Goal: Find contact information: Find contact information

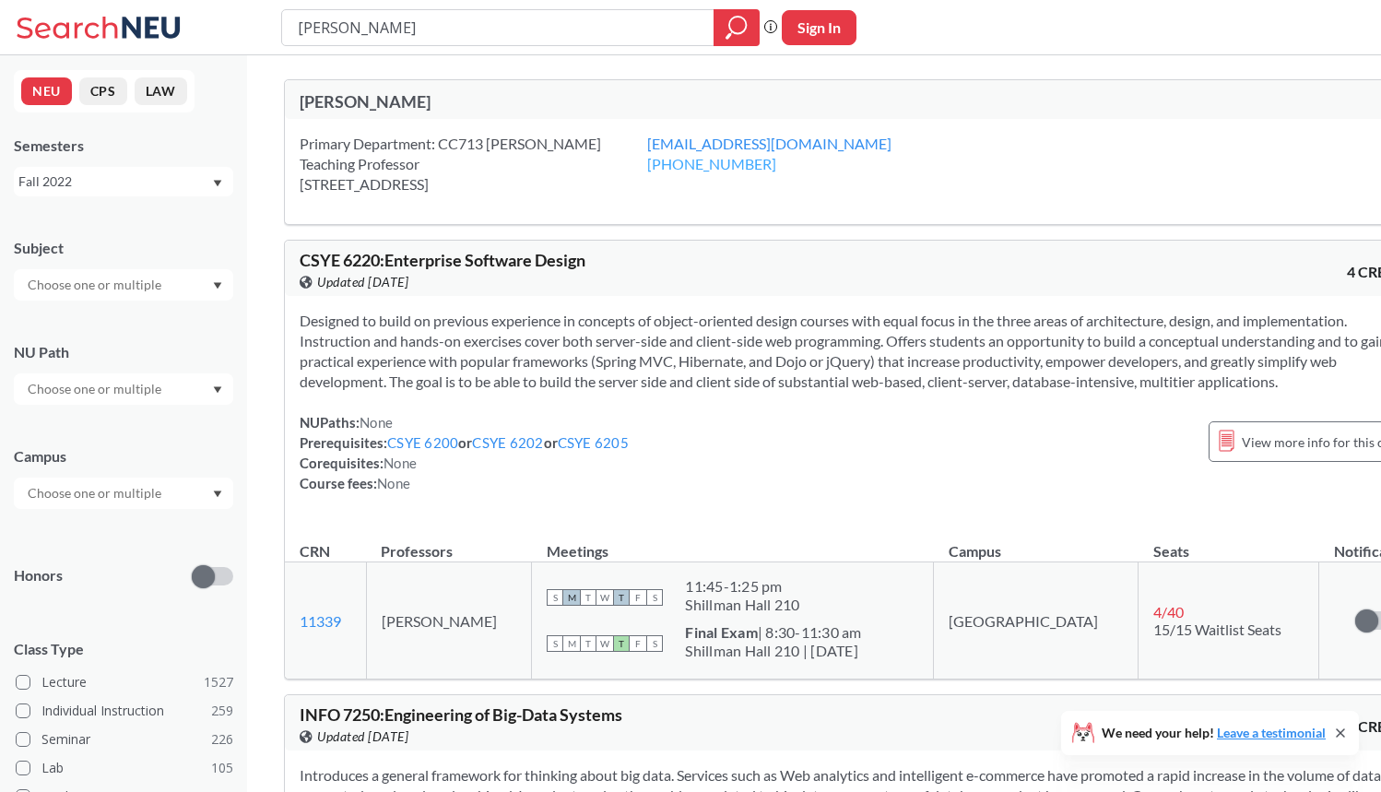
click at [647, 163] on link "[PHONE_NUMBER]" at bounding box center [711, 164] width 129 height 18
drag, startPoint x: 709, startPoint y: 202, endPoint x: 608, endPoint y: 209, distance: 101.7
click at [607, 209] on div "Primary Department: CC713 [PERSON_NAME] Teaching Professor [STREET_ADDRESS] [EM…" at bounding box center [859, 171] width 1149 height 105
click at [608, 209] on div "Primary Department: CC713 [PERSON_NAME] Teaching Professor [STREET_ADDRESS] [EM…" at bounding box center [859, 171] width 1149 height 105
drag, startPoint x: 573, startPoint y: 184, endPoint x: 301, endPoint y: 131, distance: 277.2
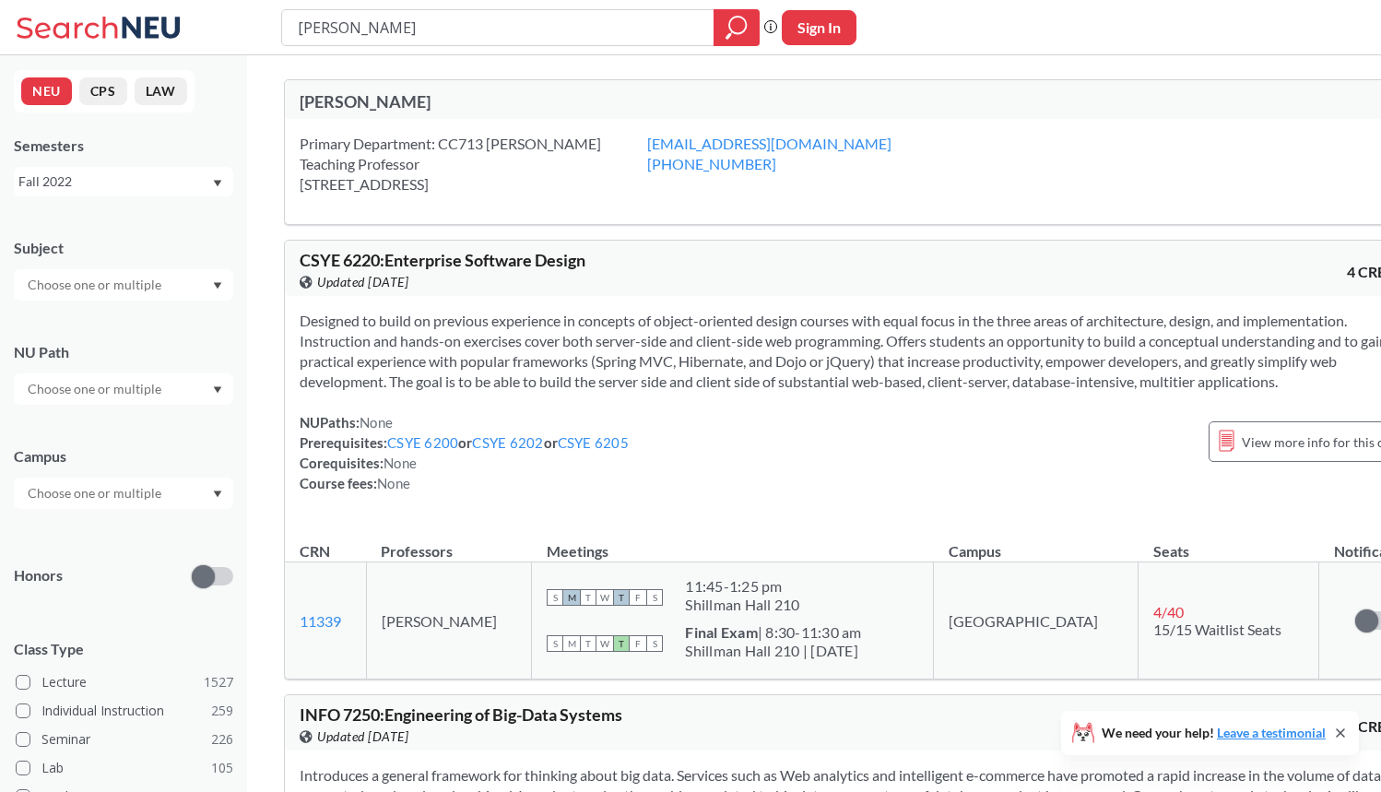
click at [301, 131] on div "Primary Department: CC713 [PERSON_NAME] Teaching Professor [STREET_ADDRESS] [EM…" at bounding box center [859, 171] width 1149 height 105
drag, startPoint x: 301, startPoint y: 132, endPoint x: 559, endPoint y: 178, distance: 261.3
click at [560, 178] on div "Primary Department: CC713 [PERSON_NAME] Teaching Professor [STREET_ADDRESS] [EM…" at bounding box center [859, 171] width 1149 height 105
click at [559, 178] on div "Primary Department: CC713 [PERSON_NAME] Teaching Professor [STREET_ADDRESS]" at bounding box center [474, 164] width 348 height 61
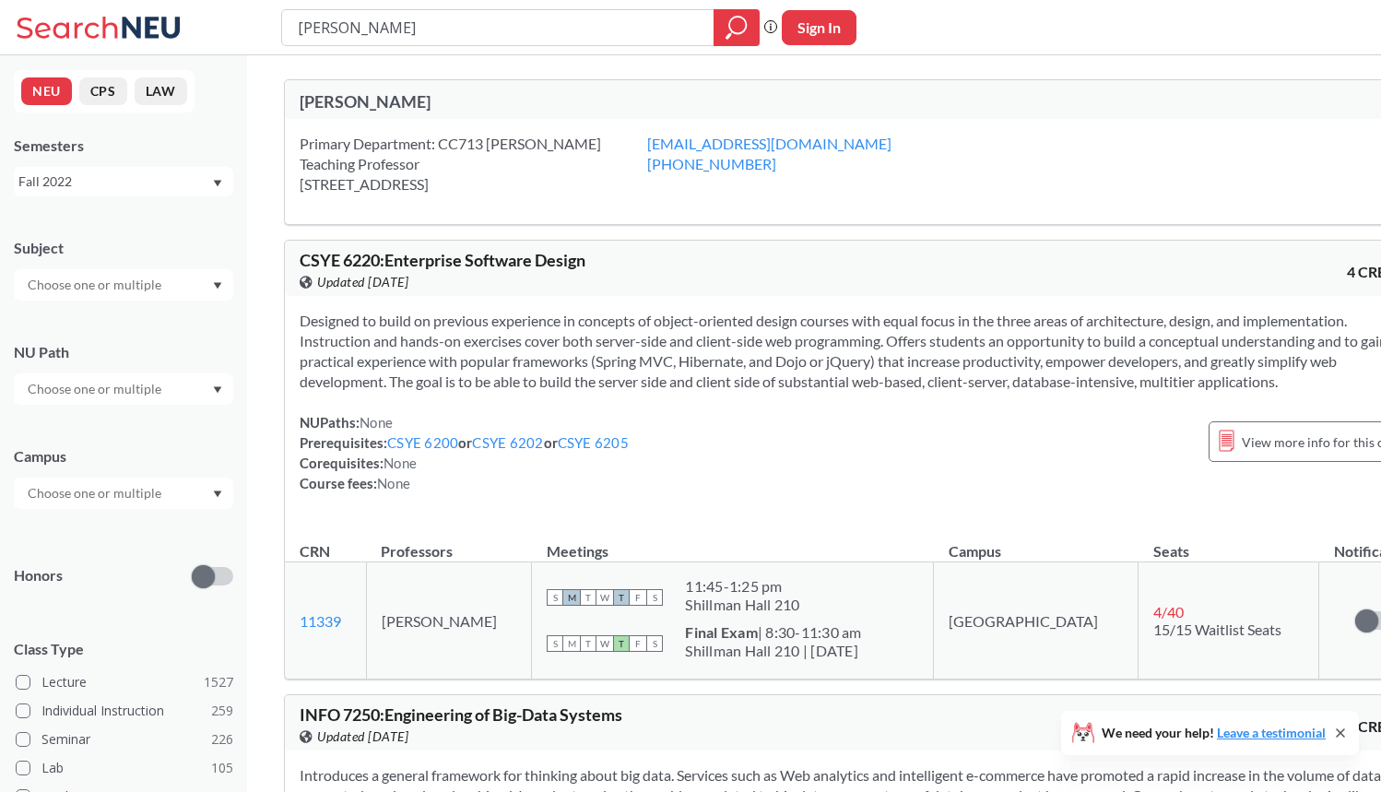
click at [581, 209] on div "Primary Department: CC713 [PERSON_NAME] Teaching Professor [STREET_ADDRESS] [EM…" at bounding box center [859, 171] width 1149 height 105
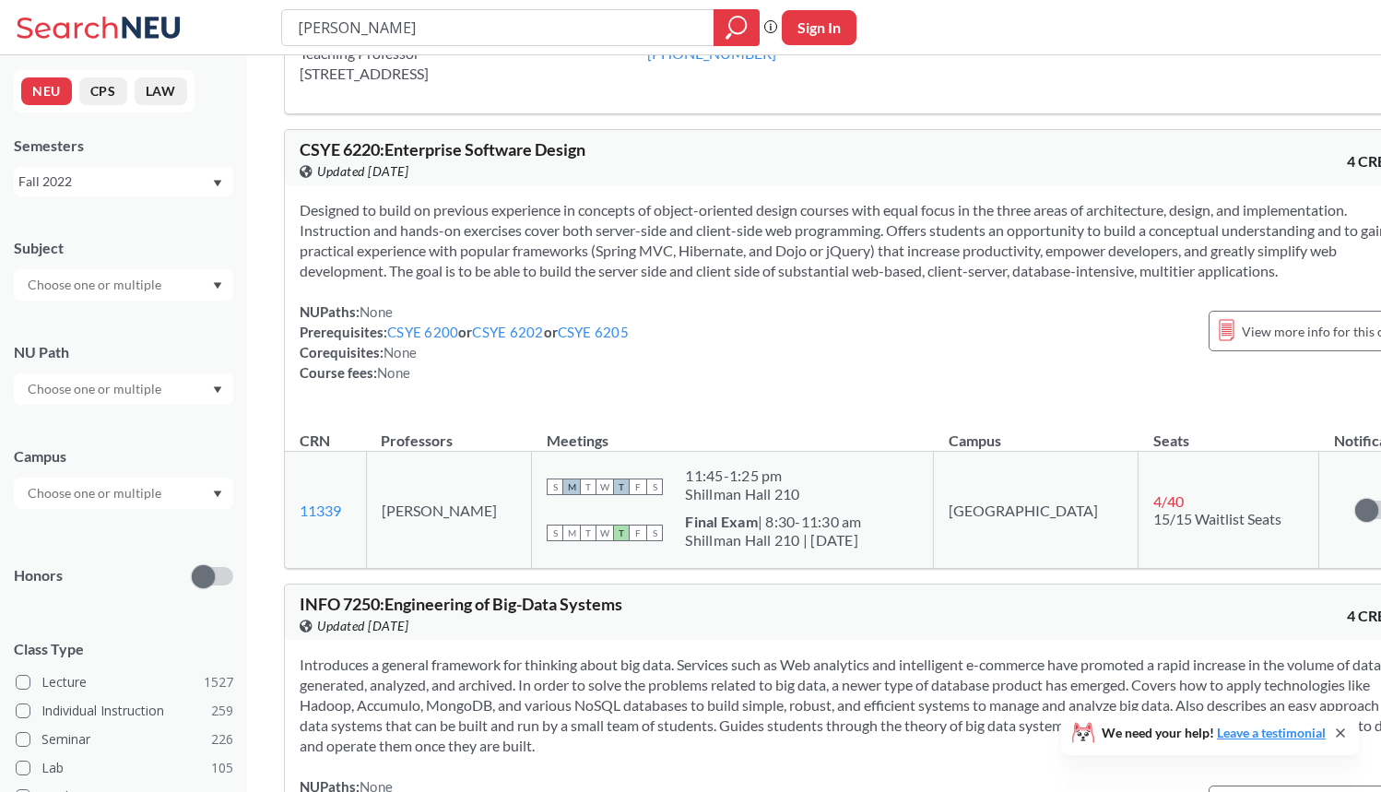
scroll to position [122, 0]
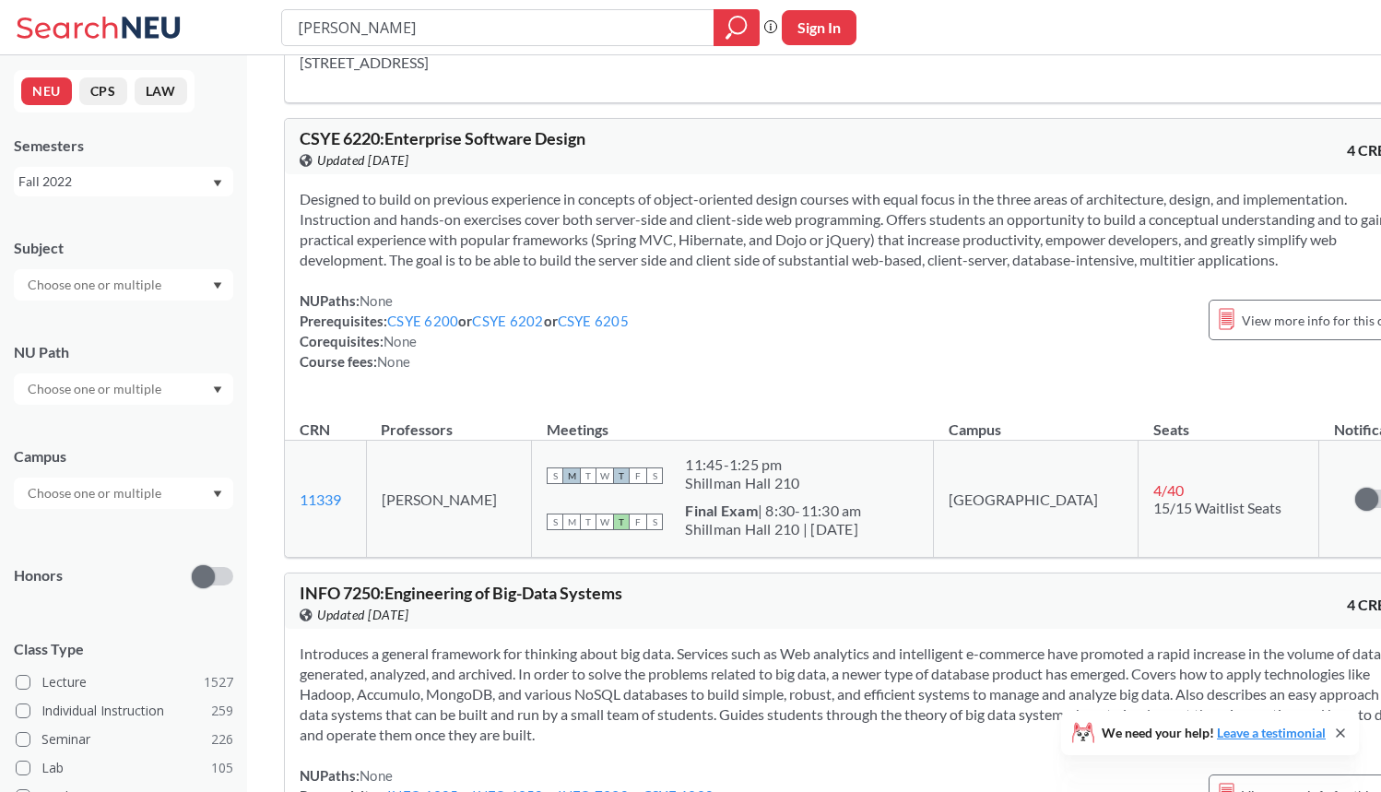
drag, startPoint x: 870, startPoint y: 554, endPoint x: 697, endPoint y: 537, distance: 174.1
click at [698, 537] on span "Final Exam | 8:30-11:30 am [GEOGRAPHIC_DATA] 210 | [DATE]" at bounding box center [773, 520] width 176 height 37
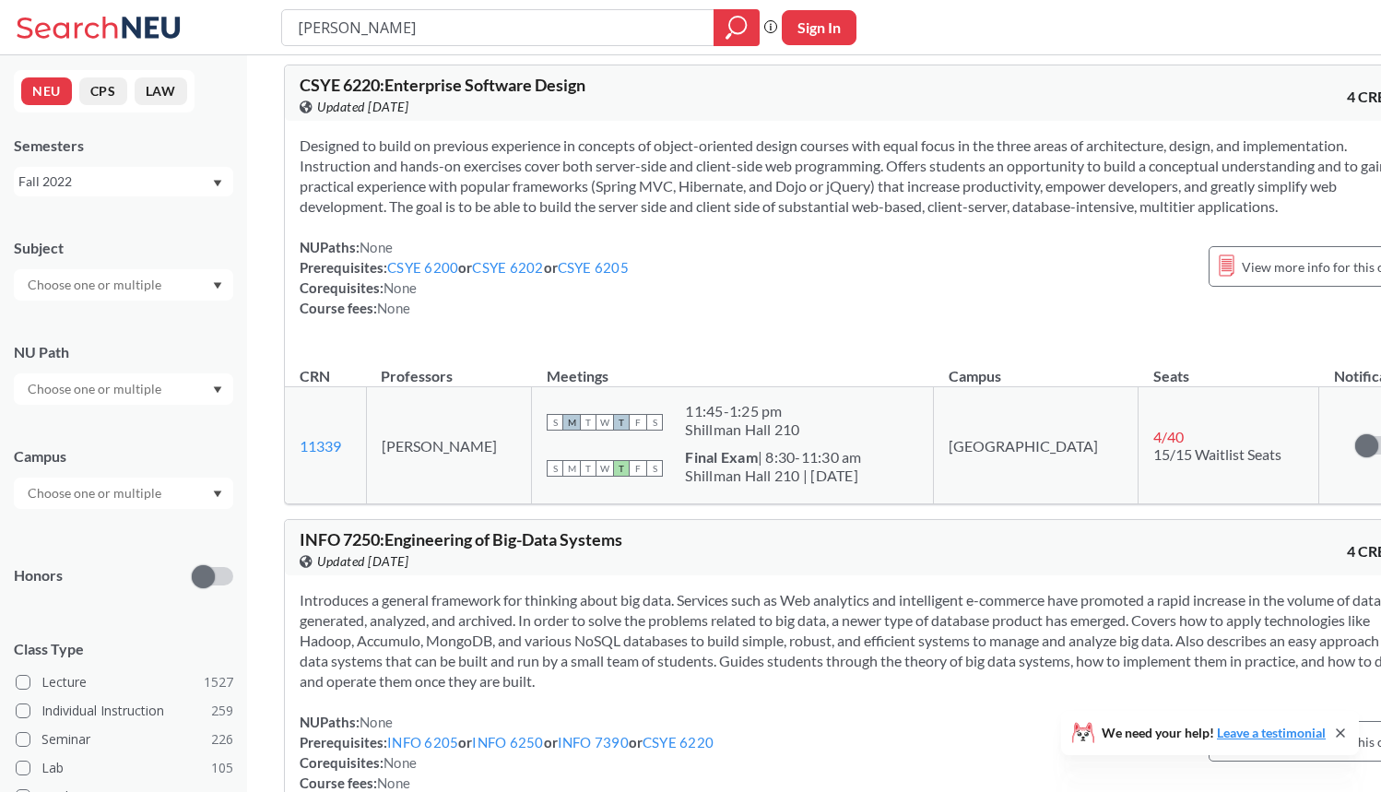
scroll to position [243, 0]
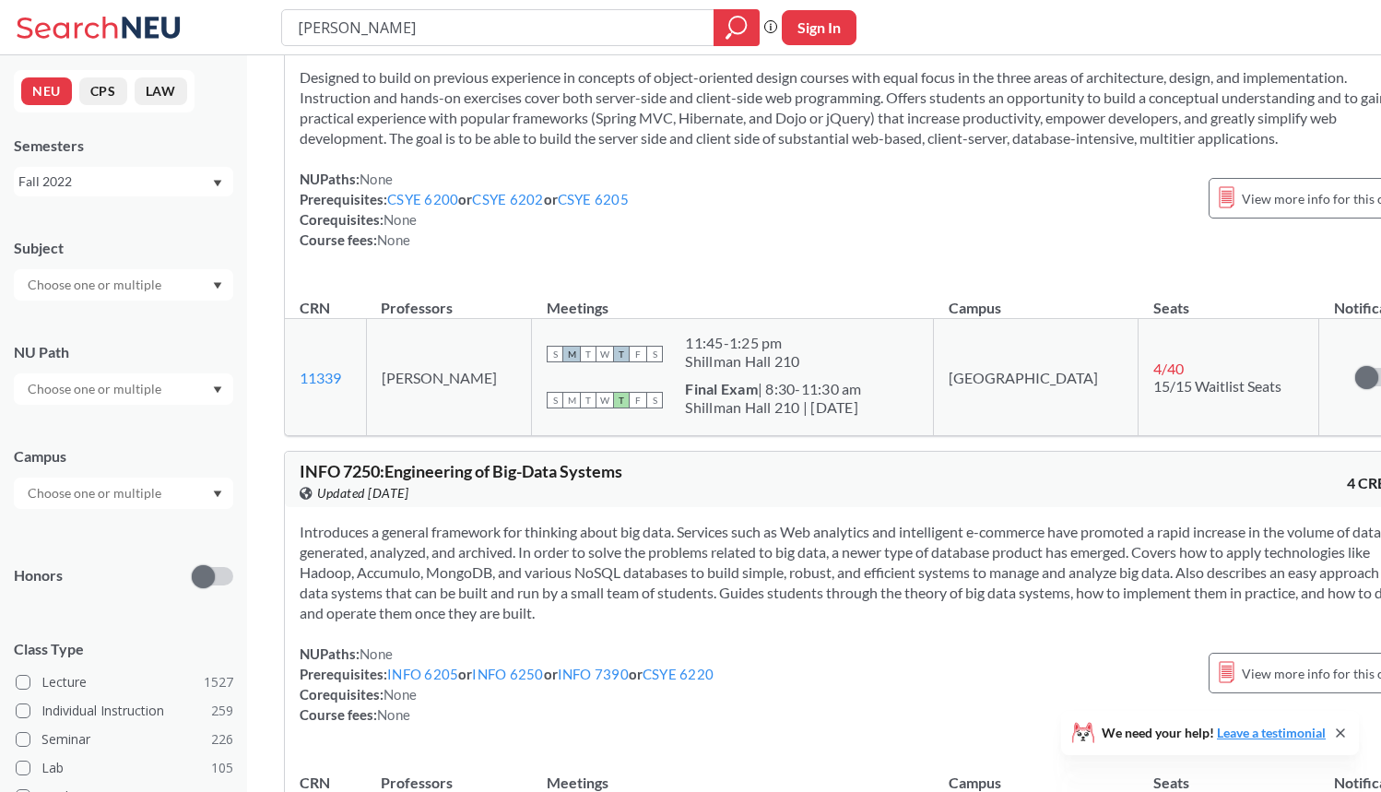
click at [697, 537] on div "Introduces a general framework for thinking about big data. Services such as We…" at bounding box center [859, 630] width 1149 height 247
drag, startPoint x: 874, startPoint y: 428, endPoint x: 684, endPoint y: 414, distance: 190.4
click at [685, 414] on div "S M T W T F S Final Exam | 8:30-11:30 am [GEOGRAPHIC_DATA] 210 | [DATE]" at bounding box center [733, 400] width 372 height 41
click at [684, 414] on div "S M T W T F S Final Exam | 8:30-11:30 am [GEOGRAPHIC_DATA] 210 | [DATE]" at bounding box center [733, 400] width 372 height 41
drag, startPoint x: 691, startPoint y: 407, endPoint x: 857, endPoint y: 442, distance: 170.3
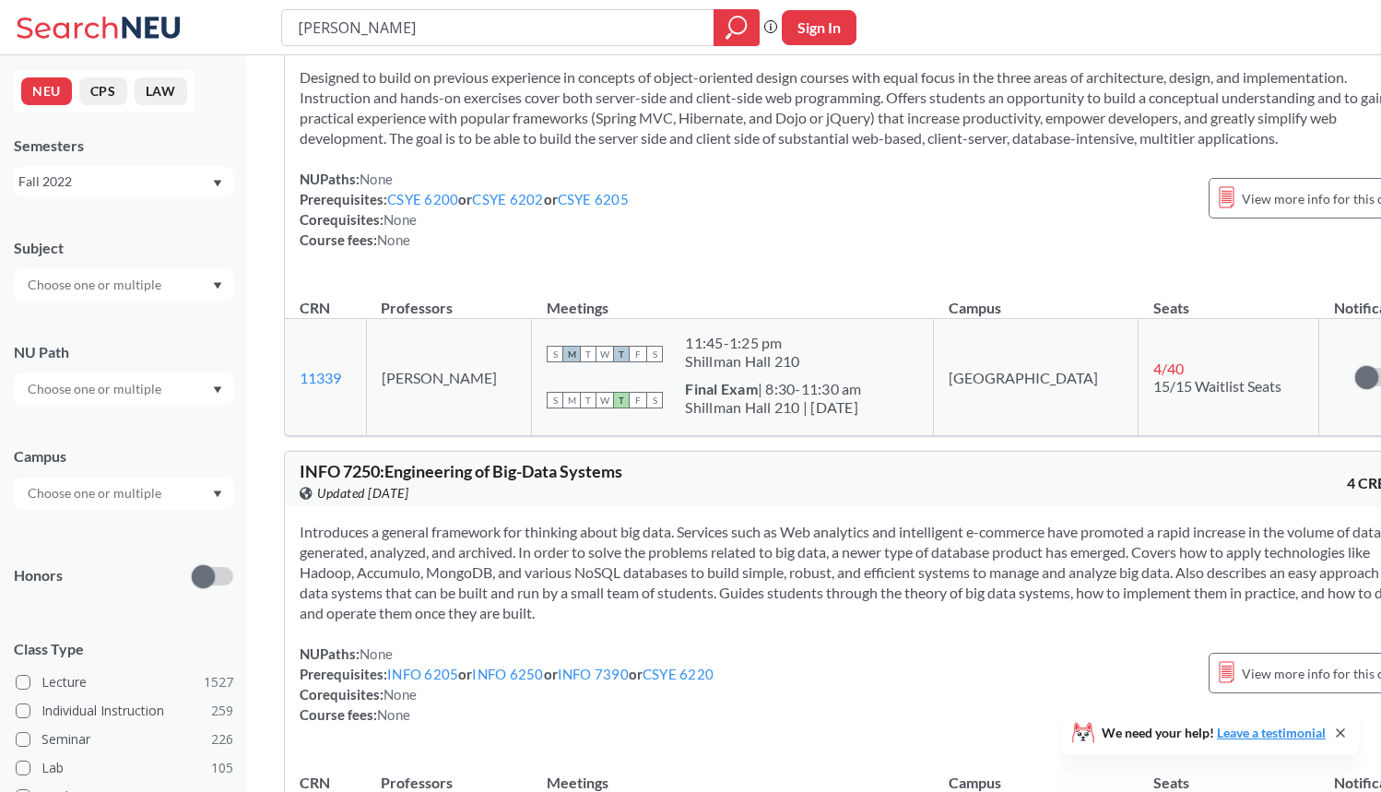
click at [857, 436] on td "S M T W T F S 11:45 - 1:25 pm [GEOGRAPHIC_DATA] 210 S M T W T F S Final Exam | …" at bounding box center [733, 377] width 402 height 117
click at [889, 420] on div "S M T W T F S Final Exam | 8:30-11:30 am [GEOGRAPHIC_DATA] 210 | [DATE]" at bounding box center [733, 400] width 372 height 41
drag, startPoint x: 889, startPoint y: 425, endPoint x: 723, endPoint y: 393, distance: 169.1
click at [723, 393] on td "S M T W T F S 11:45 - 1:25 pm [GEOGRAPHIC_DATA] 210 S M T W T F S Final Exam | …" at bounding box center [733, 377] width 402 height 117
click at [723, 374] on div "11:45 - 1:25 pm [GEOGRAPHIC_DATA] 210" at bounding box center [742, 354] width 114 height 41
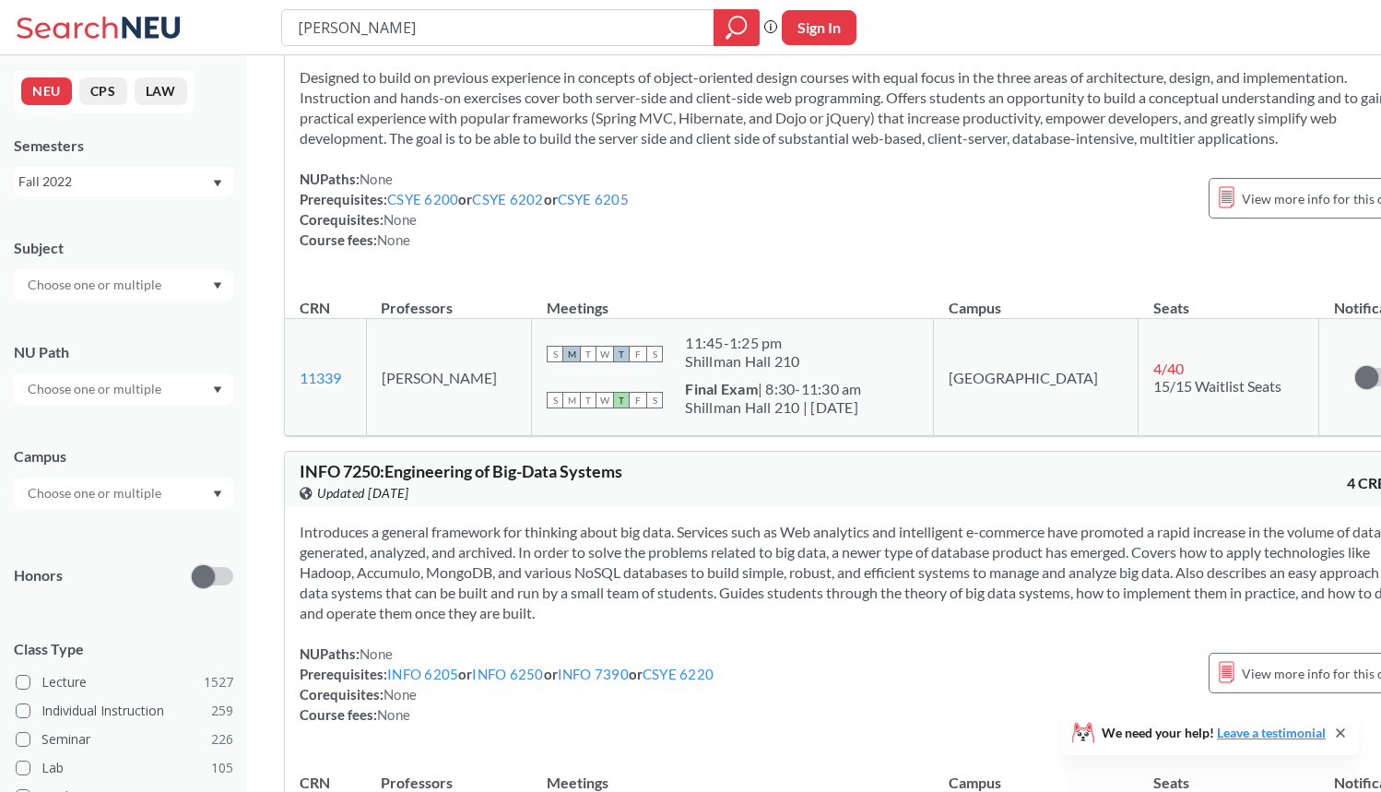
drag, startPoint x: 688, startPoint y: 408, endPoint x: 872, endPoint y: 439, distance: 186.9
click at [872, 420] on div "S M T W T F S Final Exam | 8:30-11:30 am [GEOGRAPHIC_DATA] 210 | [DATE]" at bounding box center [733, 400] width 372 height 41
click at [861, 420] on div "Final Exam | 8:30-11:30 am [GEOGRAPHIC_DATA] 210 | [DATE]" at bounding box center [773, 400] width 176 height 41
drag, startPoint x: 876, startPoint y: 443, endPoint x: 685, endPoint y: 403, distance: 194.9
click at [685, 403] on td "S M T W T F S 11:45 - 1:25 pm [GEOGRAPHIC_DATA] 210 S M T W T F S Final Exam | …" at bounding box center [733, 377] width 402 height 117
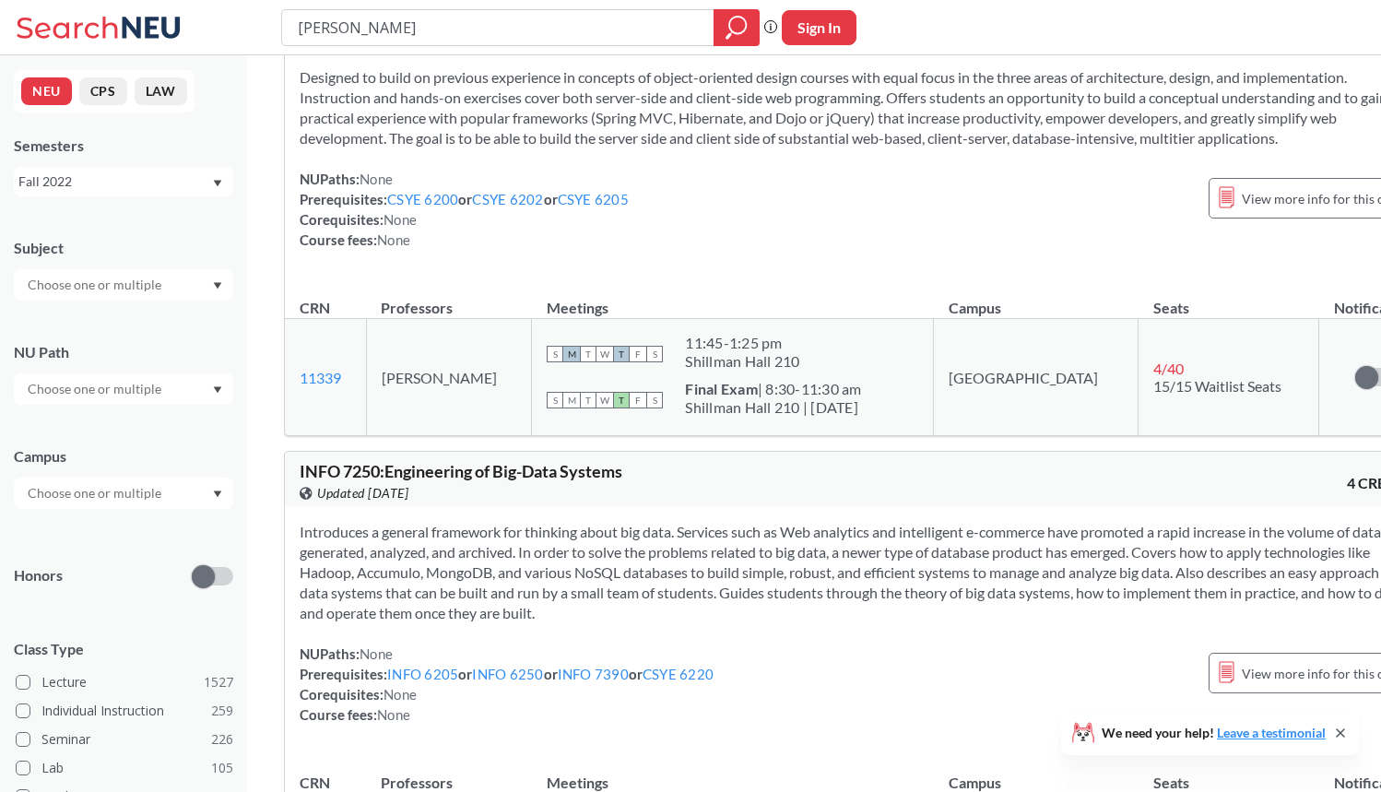
click at [684, 403] on div "S M T W T F S Final Exam | 8:30-11:30 am [GEOGRAPHIC_DATA] 210 | [DATE]" at bounding box center [733, 400] width 372 height 41
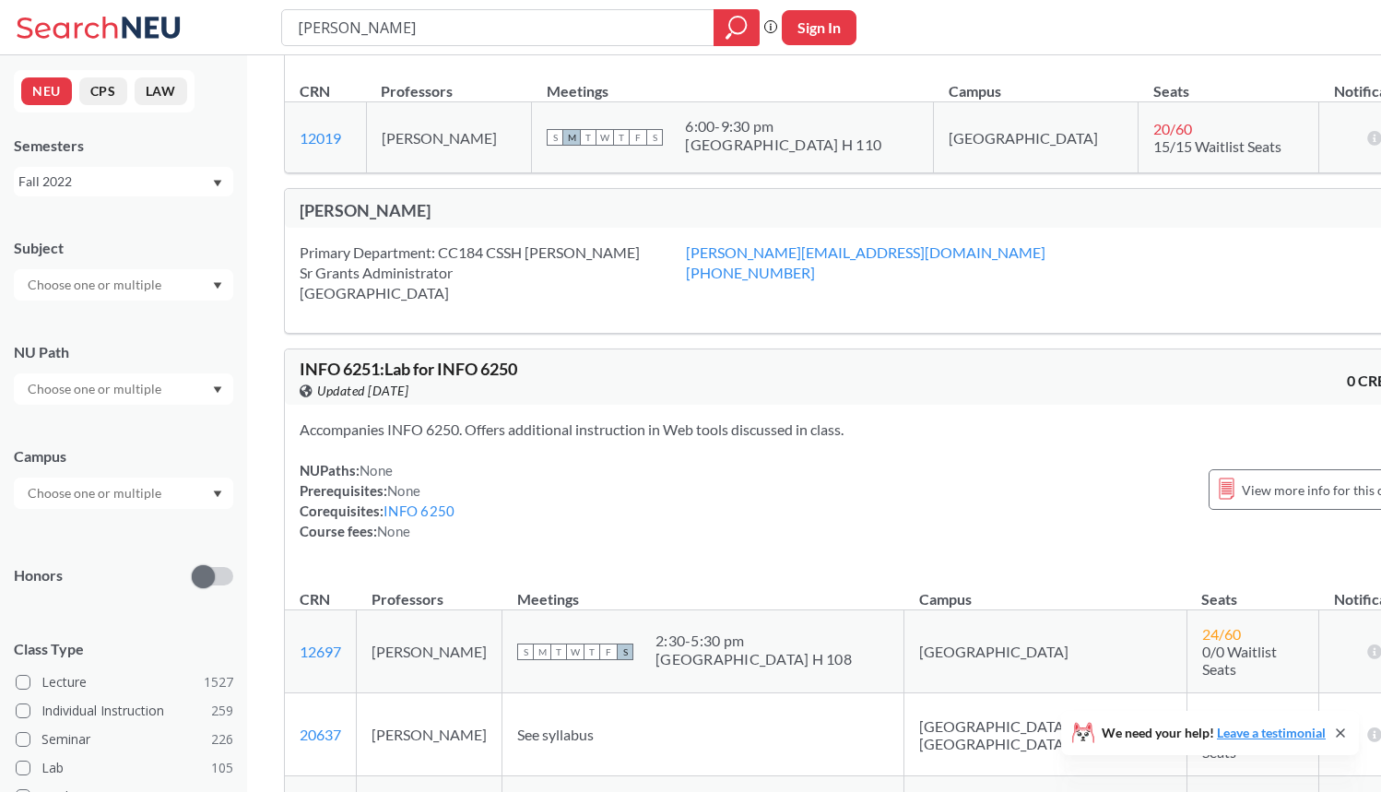
scroll to position [666, 0]
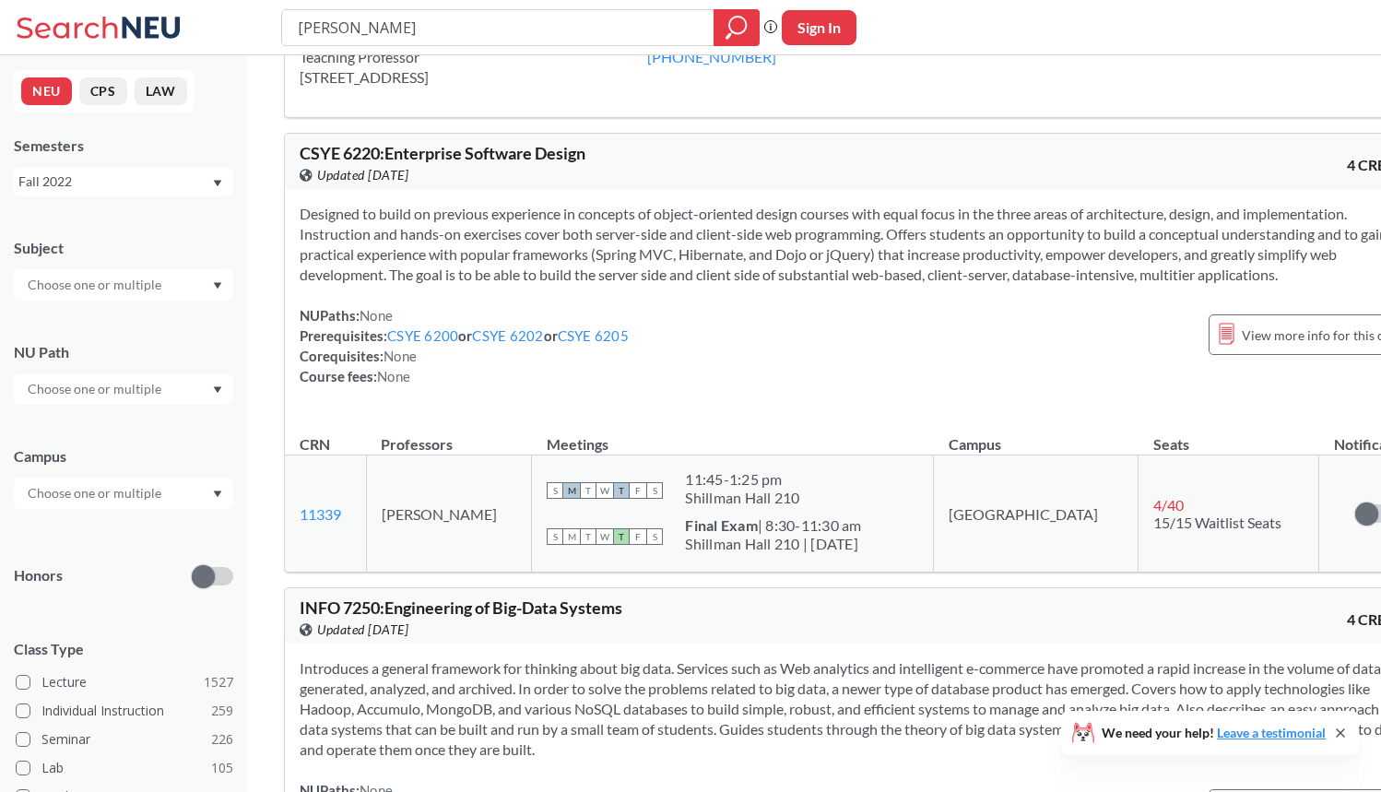
scroll to position [151, 0]
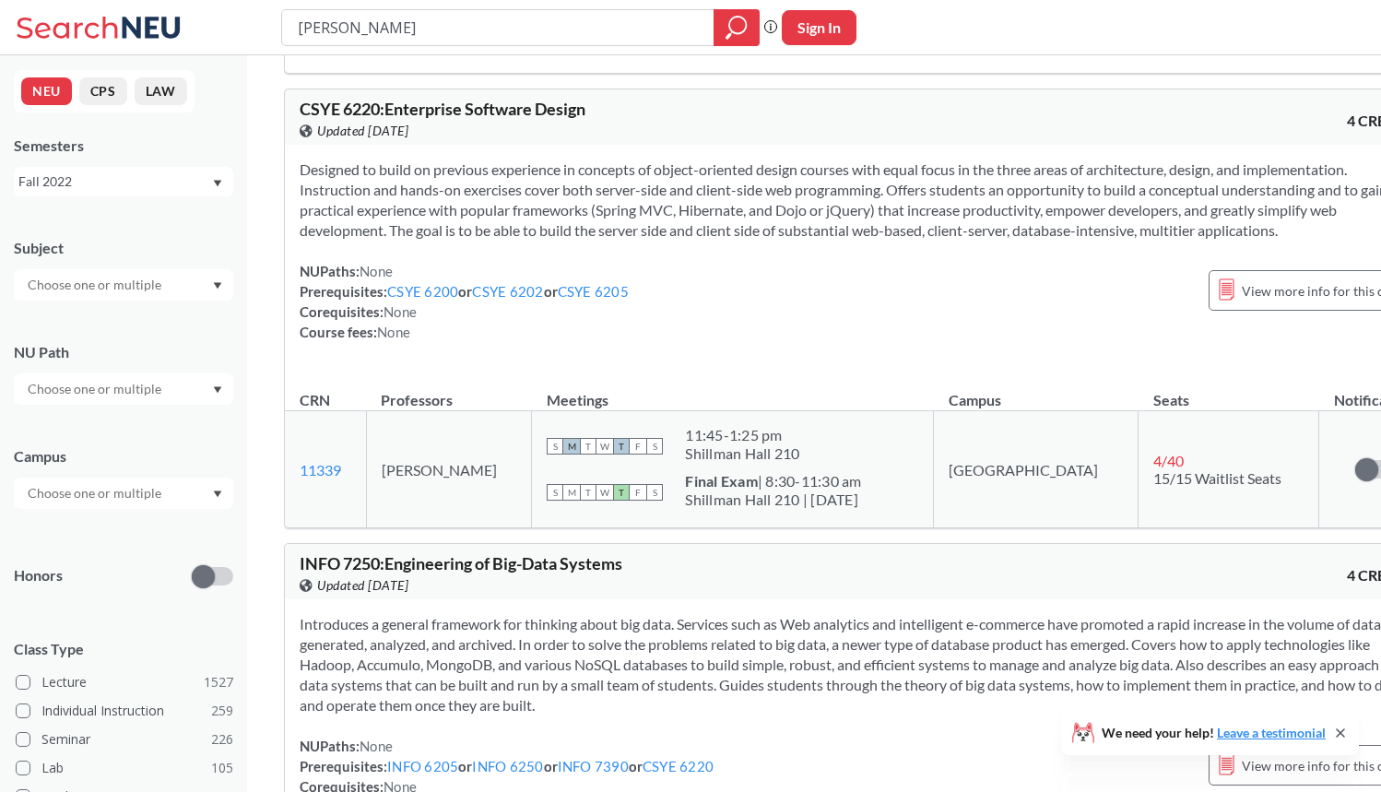
drag, startPoint x: 417, startPoint y: 35, endPoint x: 240, endPoint y: 25, distance: 177.3
click at [239, 24] on div "Yusuf Ozbek Phrase search guarantees the exact search appears in the results. E…" at bounding box center [690, 27] width 1381 height 55
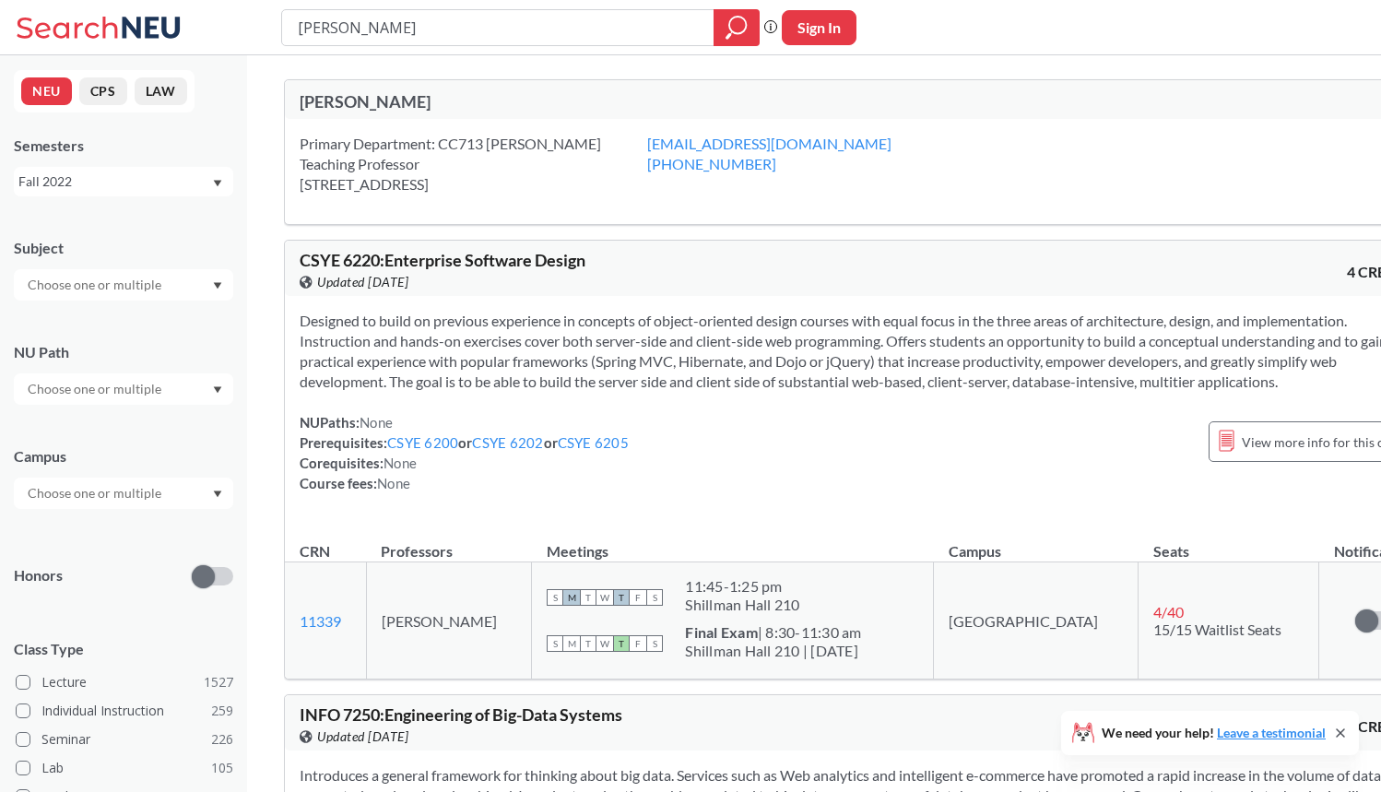
scroll to position [0, 0]
type input "csye 6200"
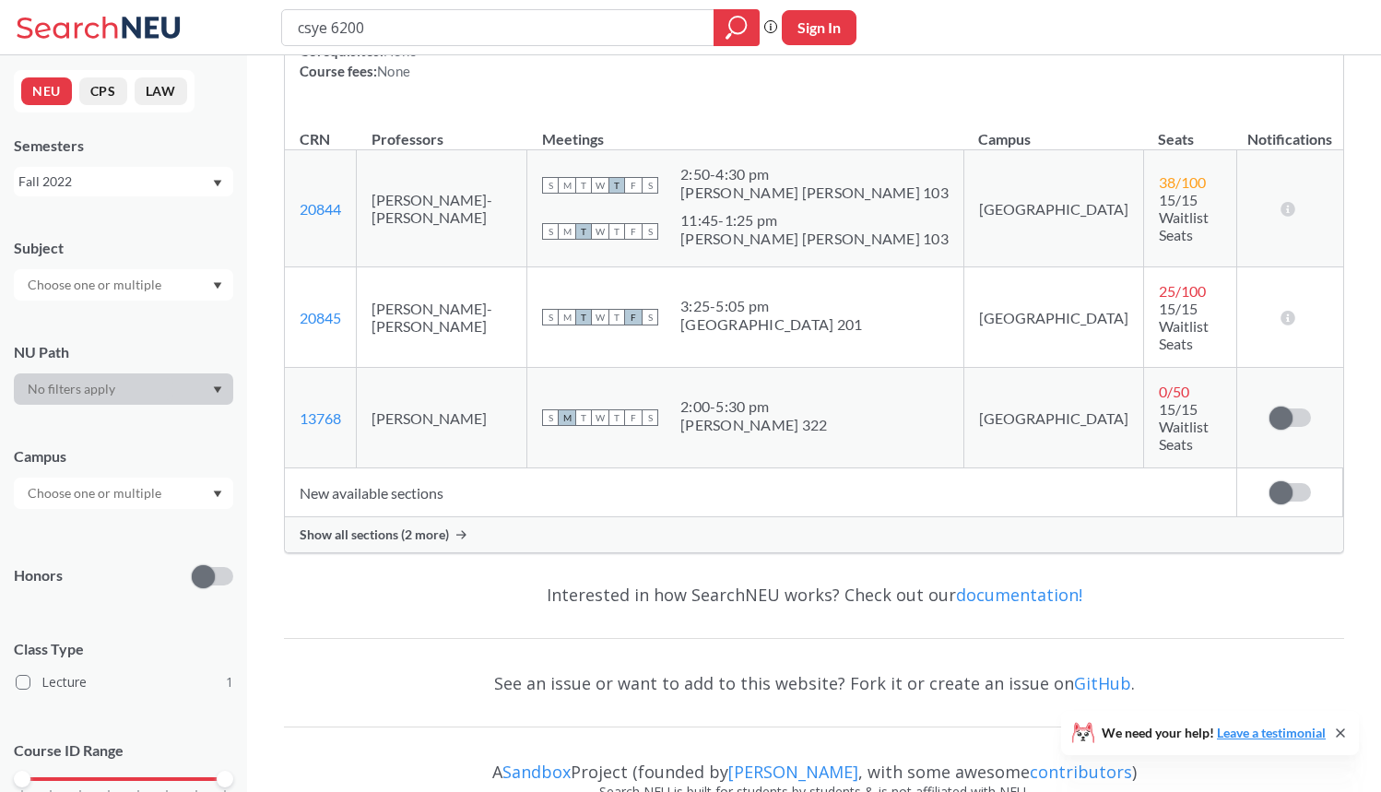
scroll to position [251, 0]
click at [405, 527] on span "Show all sections (2 more)" at bounding box center [374, 535] width 149 height 17
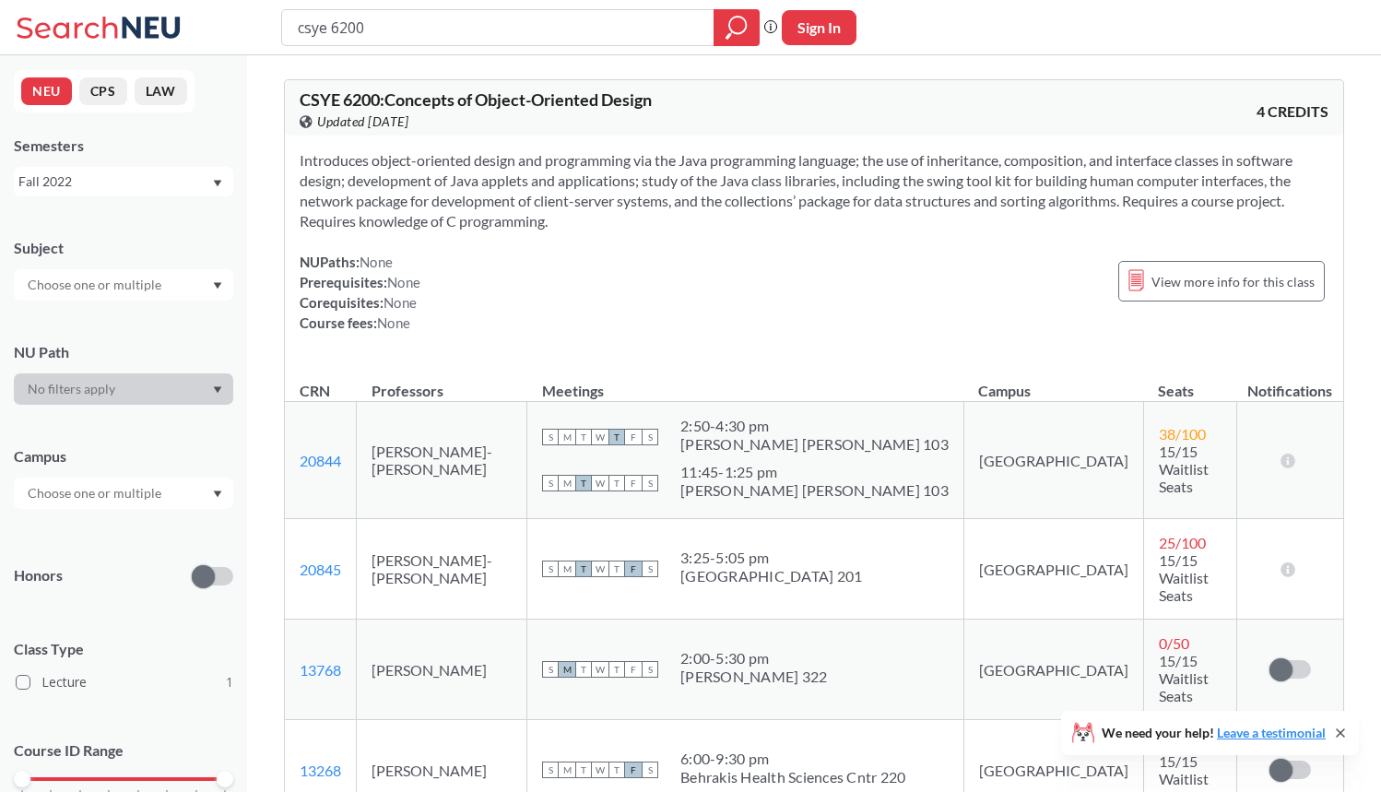
scroll to position [0, 0]
type input "[PERSON_NAME]"
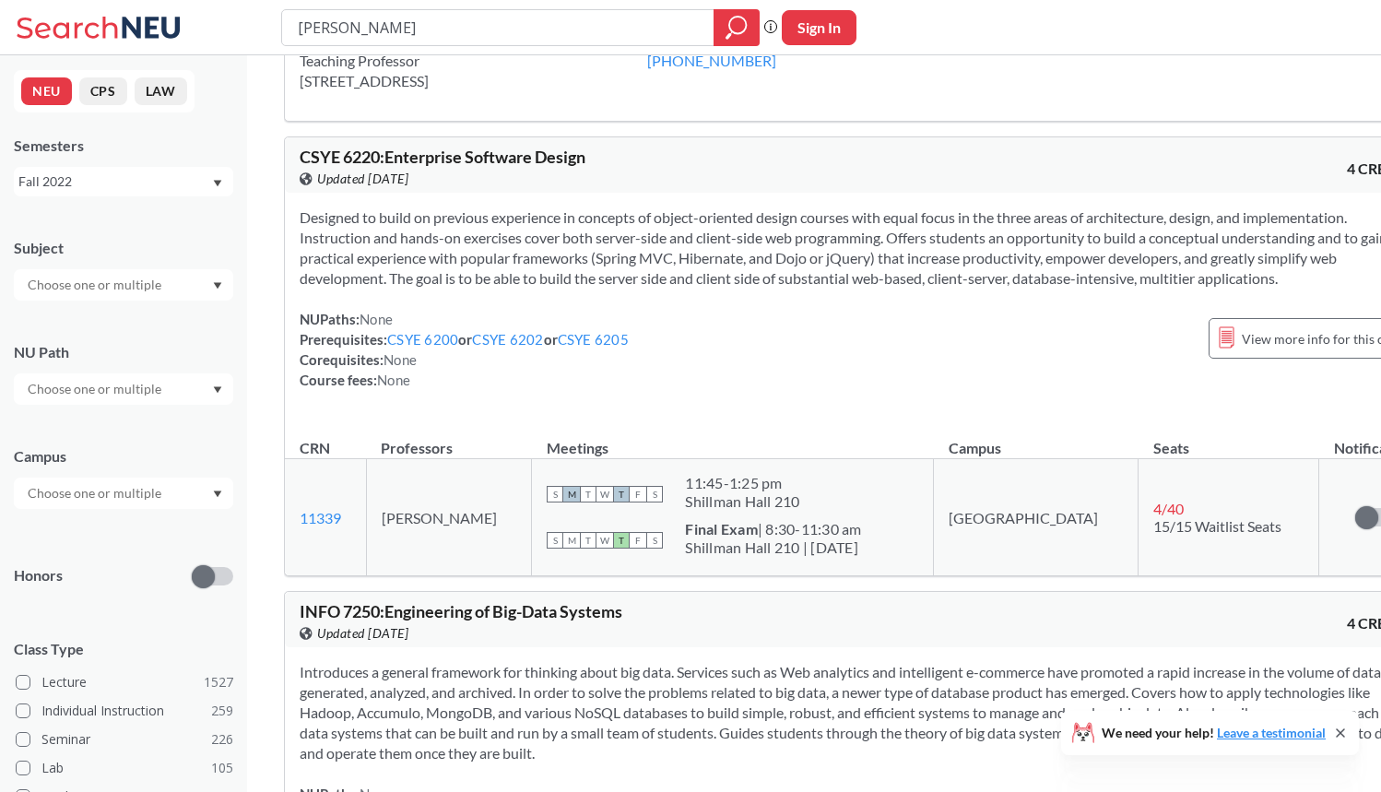
scroll to position [81, 0]
